Goal: Information Seeking & Learning: Learn about a topic

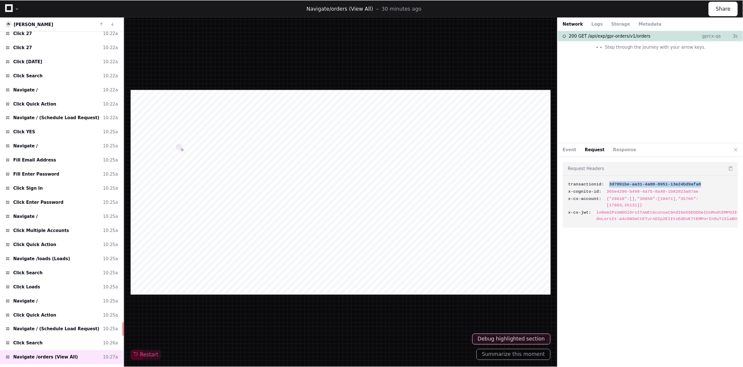
scroll to position [460, 0]
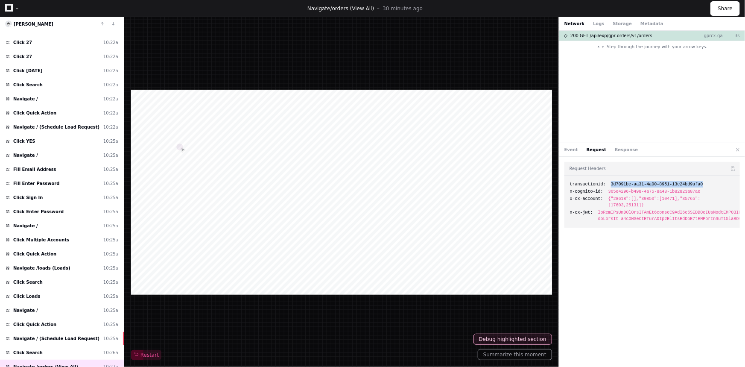
click at [8, 7] on icon at bounding box center [9, 8] width 8 height 8
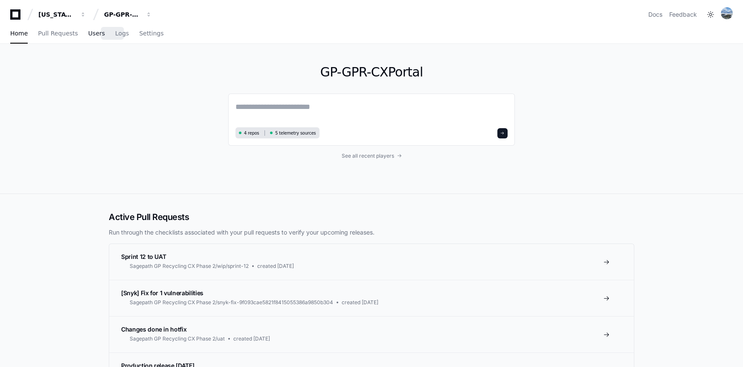
click at [94, 33] on span "Users" at bounding box center [96, 33] width 17 height 5
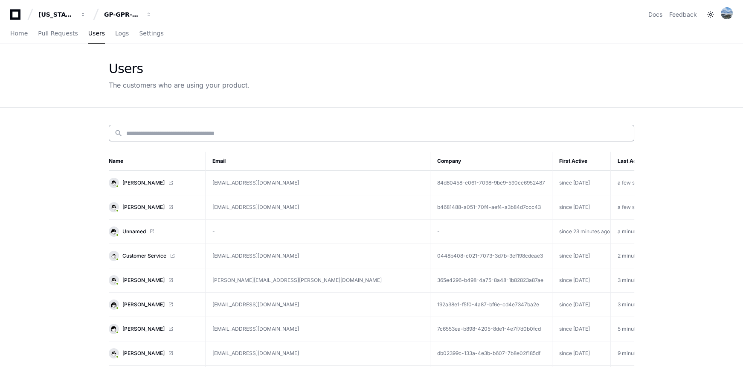
click at [172, 132] on input at bounding box center [377, 133] width 503 height 9
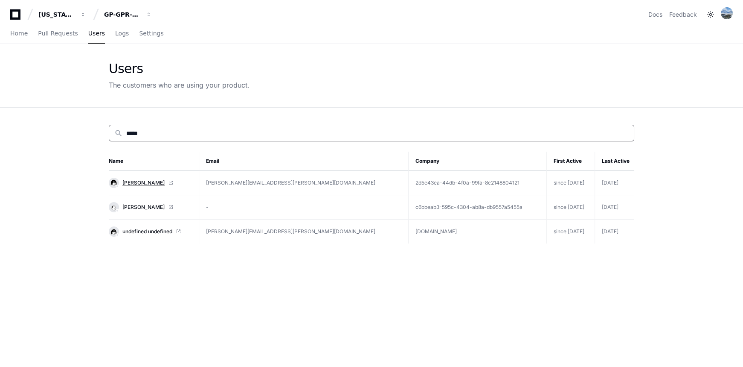
type input "*****"
click at [146, 180] on span "[PERSON_NAME]" at bounding box center [143, 182] width 42 height 7
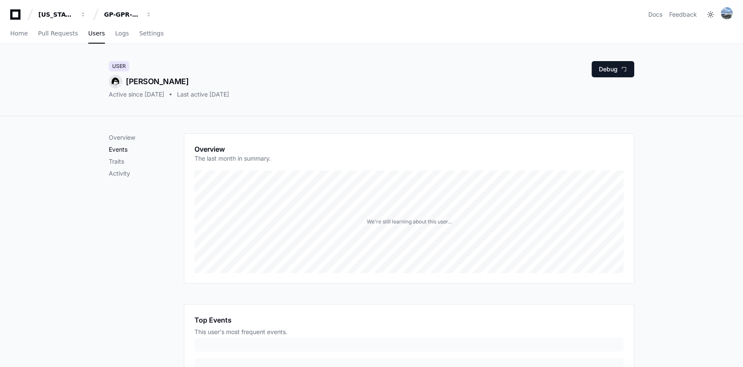
click at [121, 151] on p "Events" at bounding box center [146, 149] width 75 height 9
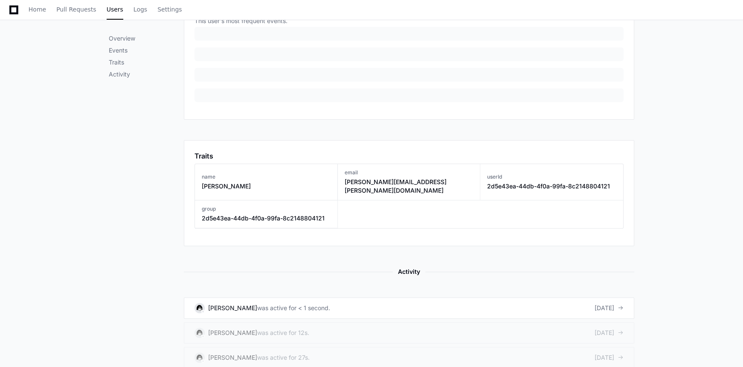
scroll to position [314, 0]
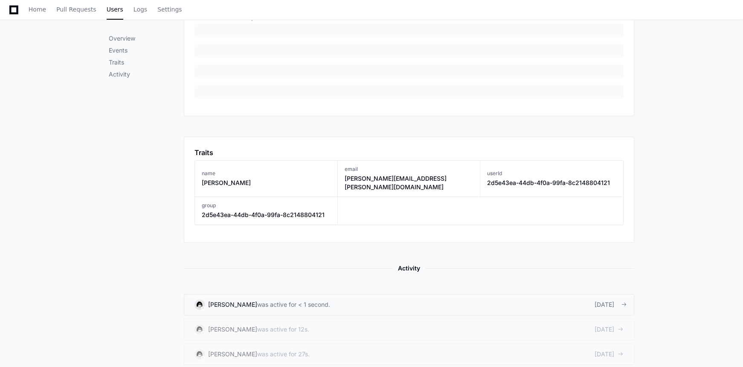
click at [257, 300] on div "was active for < 1 second." at bounding box center [293, 304] width 73 height 9
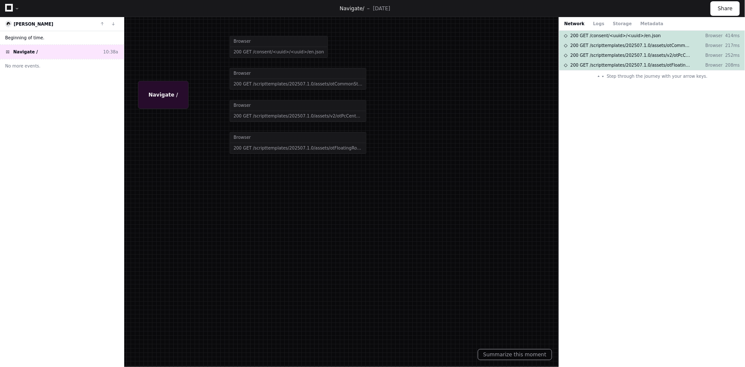
click at [23, 41] on span "Beginning of time." at bounding box center [24, 38] width 39 height 6
click at [25, 50] on span "Navigate /" at bounding box center [25, 52] width 25 height 6
click at [299, 139] on div at bounding box center [372, 183] width 745 height 367
click at [593, 22] on button "Logs" at bounding box center [598, 23] width 11 height 6
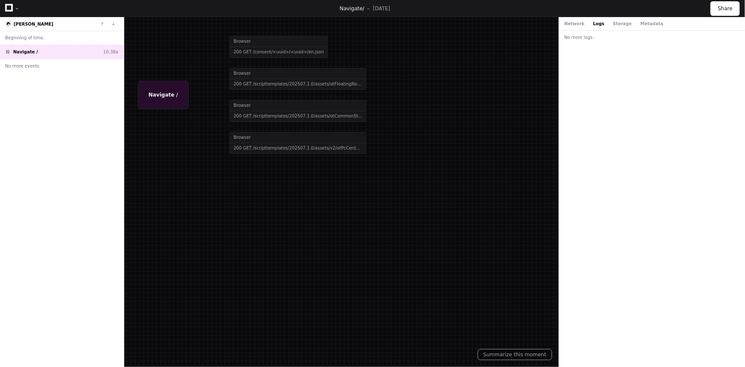
click at [605, 25] on div "Network Logs Storage Metadata" at bounding box center [613, 23] width 99 height 6
click at [614, 24] on button "Storage" at bounding box center [622, 23] width 19 height 6
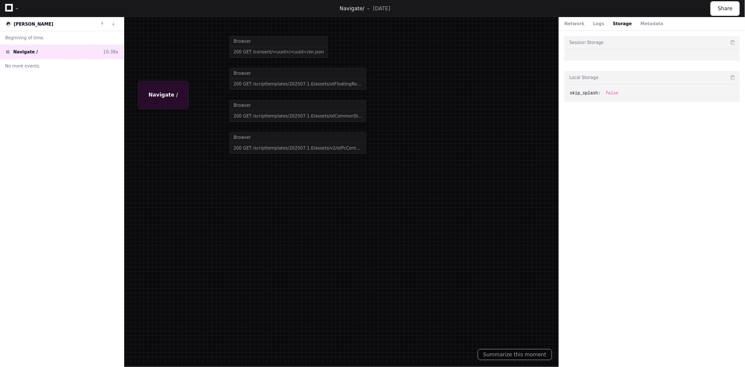
click at [550, 24] on div at bounding box center [372, 183] width 745 height 367
click at [161, 90] on div at bounding box center [372, 183] width 745 height 367
click at [283, 137] on div at bounding box center [372, 183] width 745 height 367
click at [263, 51] on div at bounding box center [372, 183] width 745 height 367
click at [579, 24] on button "Network" at bounding box center [574, 23] width 20 height 6
